Goal: Navigation & Orientation: Find specific page/section

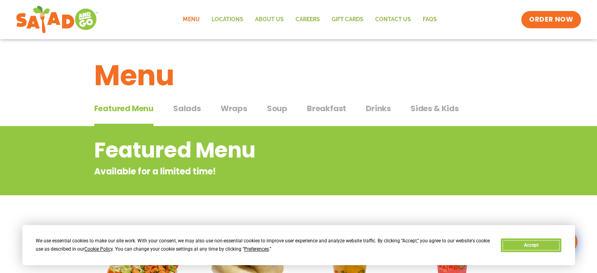
click at [533, 244] on button "Accept" at bounding box center [531, 245] width 60 height 14
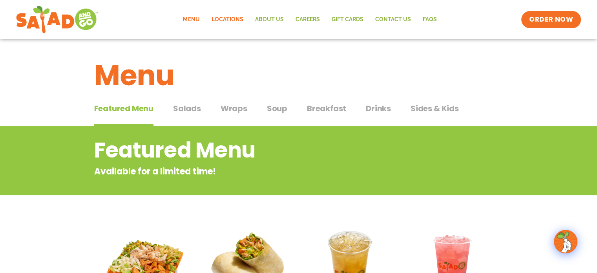
click at [240, 18] on link "Locations" at bounding box center [227, 20] width 44 height 18
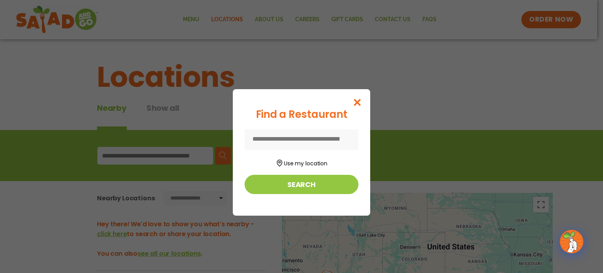
click at [295, 139] on input at bounding box center [301, 139] width 114 height 21
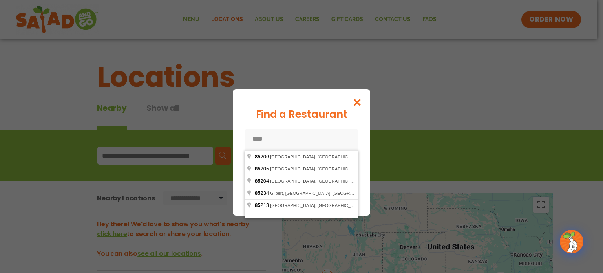
type input "*****"
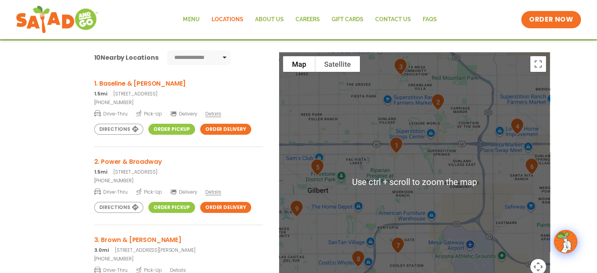
scroll to position [157, 0]
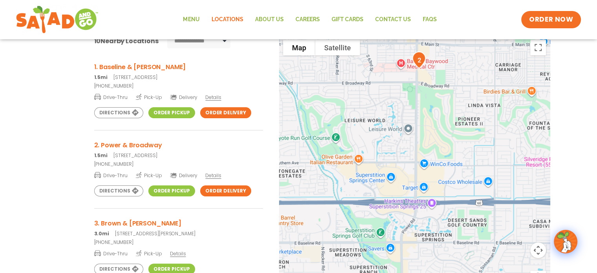
drag, startPoint x: 432, startPoint y: 77, endPoint x: 438, endPoint y: 123, distance: 46.2
click at [438, 123] on div at bounding box center [414, 166] width 271 height 260
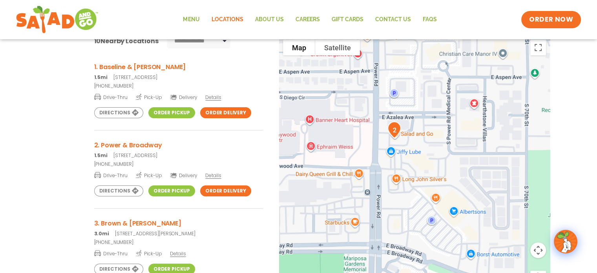
drag, startPoint x: 384, startPoint y: 106, endPoint x: 423, endPoint y: 158, distance: 64.7
click at [423, 158] on div at bounding box center [414, 166] width 271 height 260
